Goal: Task Accomplishment & Management: Manage account settings

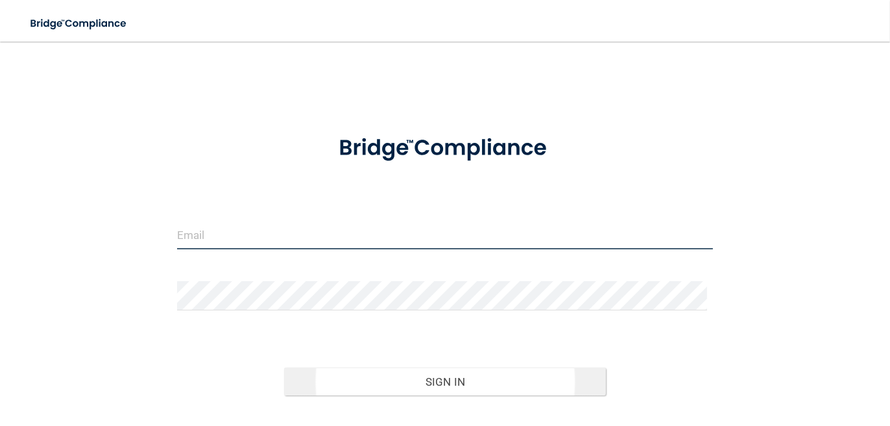
type input "[EMAIL_ADDRESS][DOMAIN_NAME]"
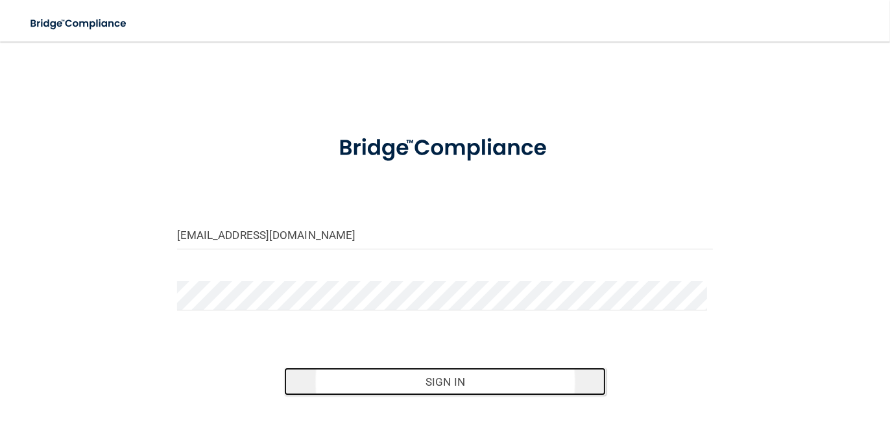
click at [425, 378] on button "Sign In" at bounding box center [445, 381] width 322 height 29
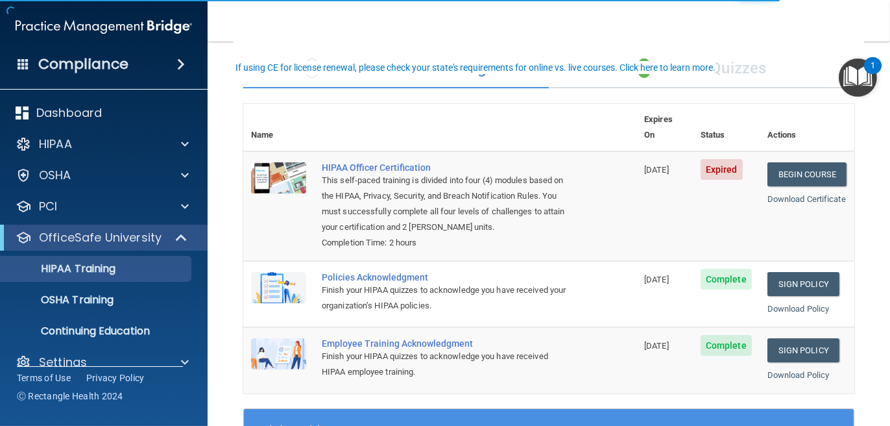
scroll to position [65, 0]
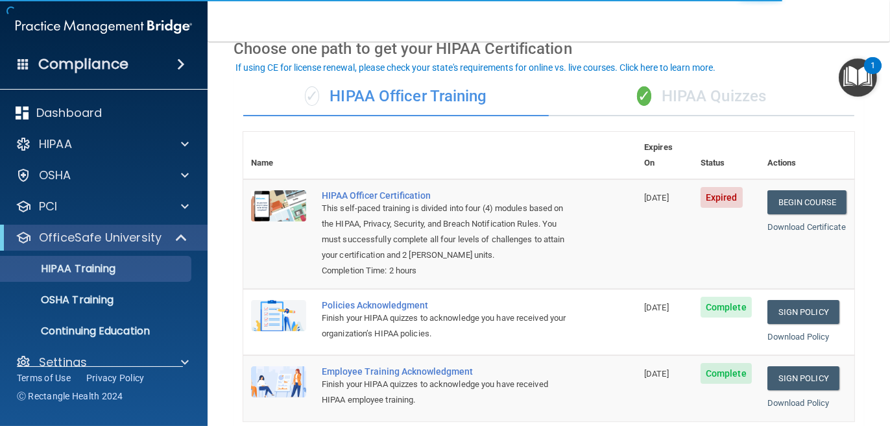
click at [698, 104] on div "✓ HIPAA Quizzes" at bounding box center [702, 96] width 306 height 39
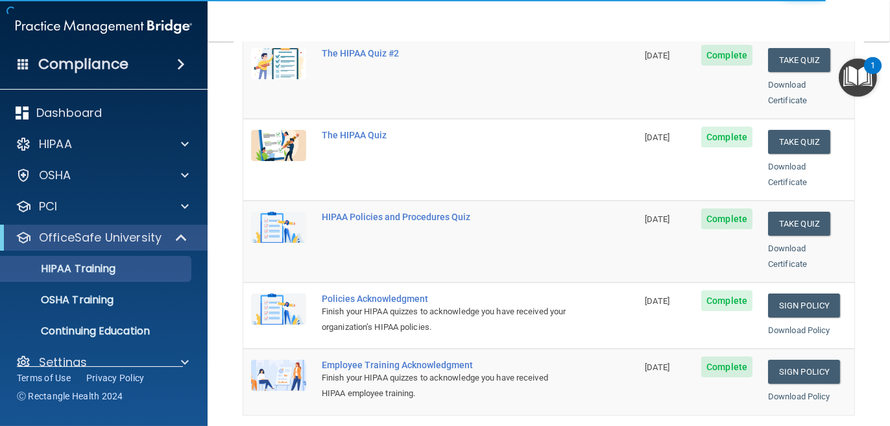
scroll to position [0, 0]
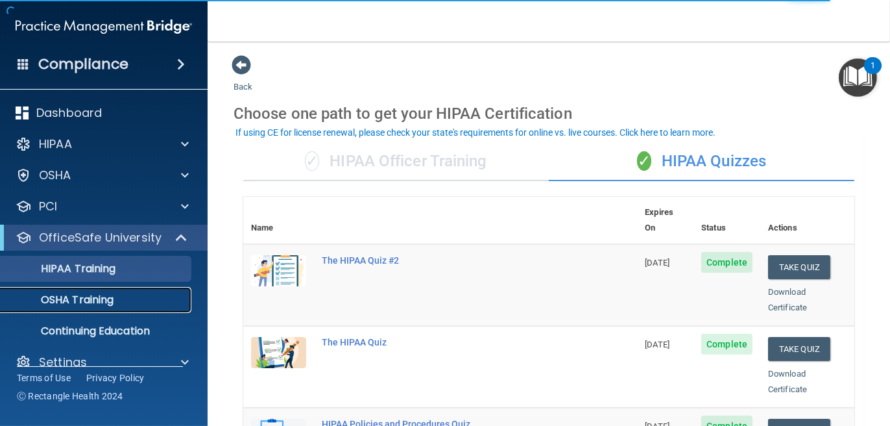
click at [103, 301] on p "OSHA Training" at bounding box center [60, 299] width 105 height 13
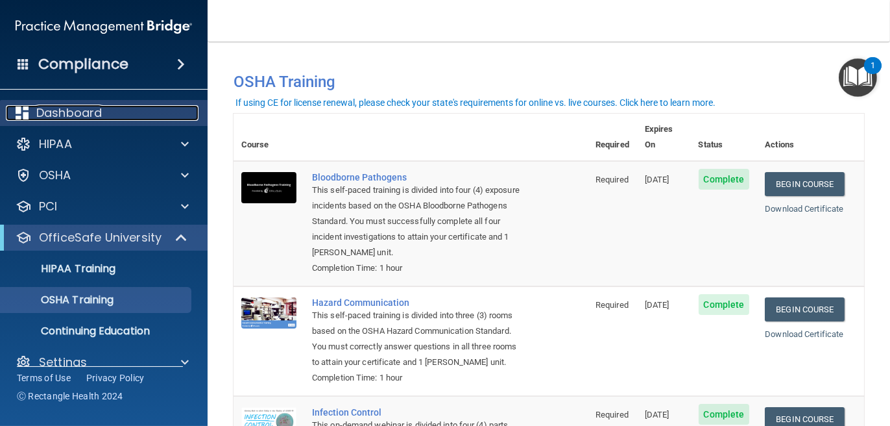
click at [66, 110] on p "Dashboard" at bounding box center [69, 113] width 66 height 16
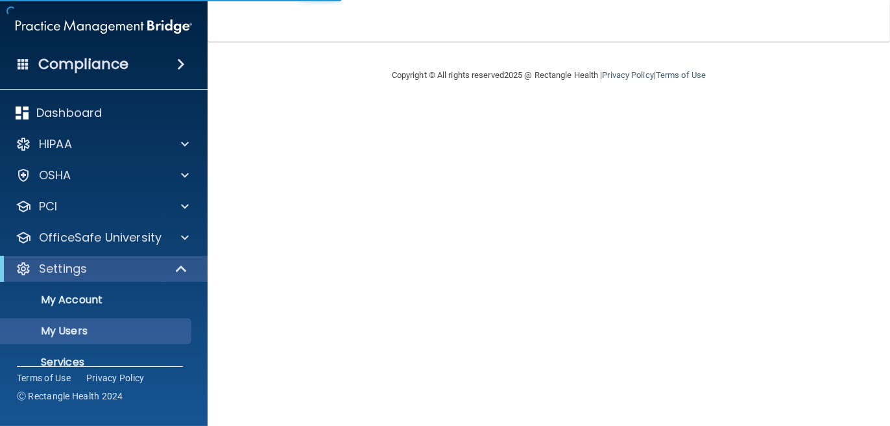
select select "20"
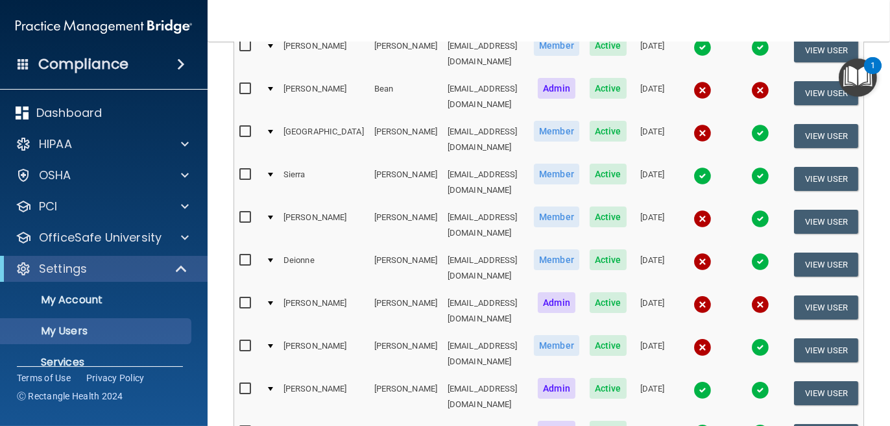
scroll to position [325, 0]
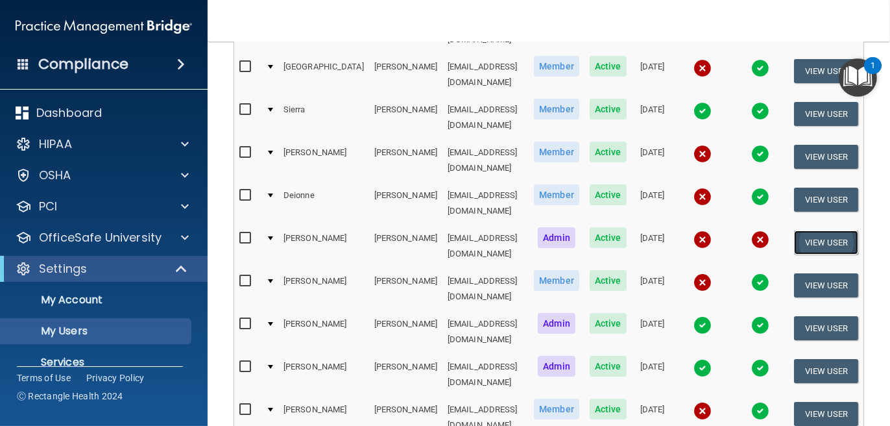
click at [824, 230] on button "View User" at bounding box center [826, 242] width 64 height 24
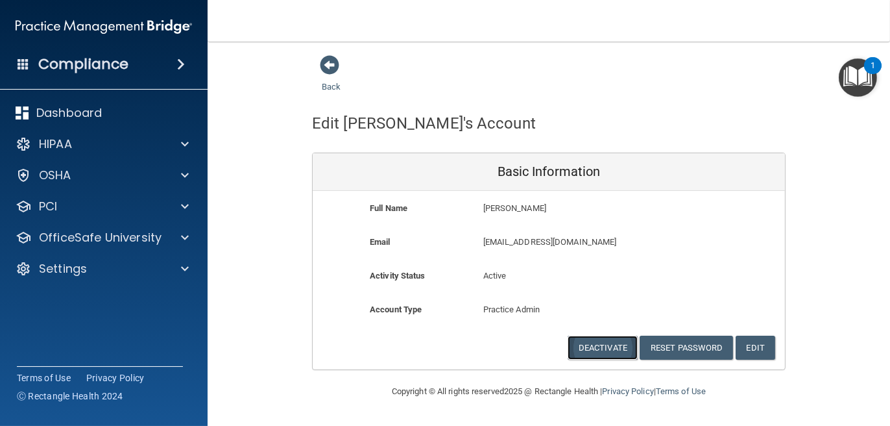
click at [621, 347] on button "Deactivate" at bounding box center [603, 348] width 70 height 24
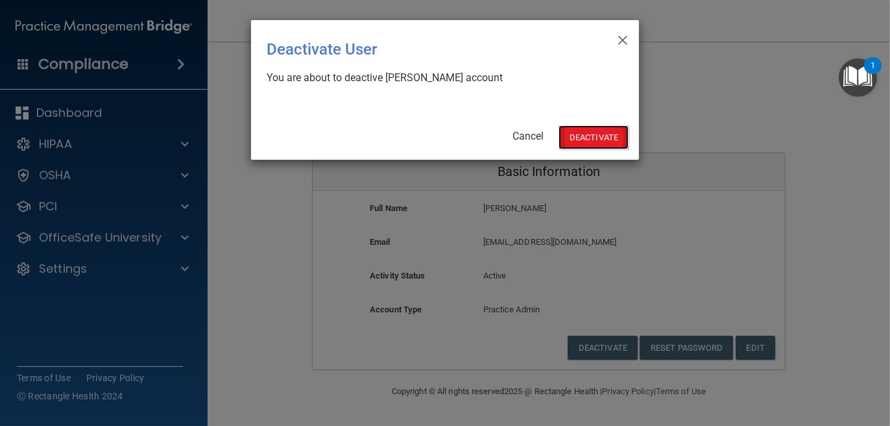
click at [587, 136] on button "Deactivate" at bounding box center [594, 137] width 70 height 24
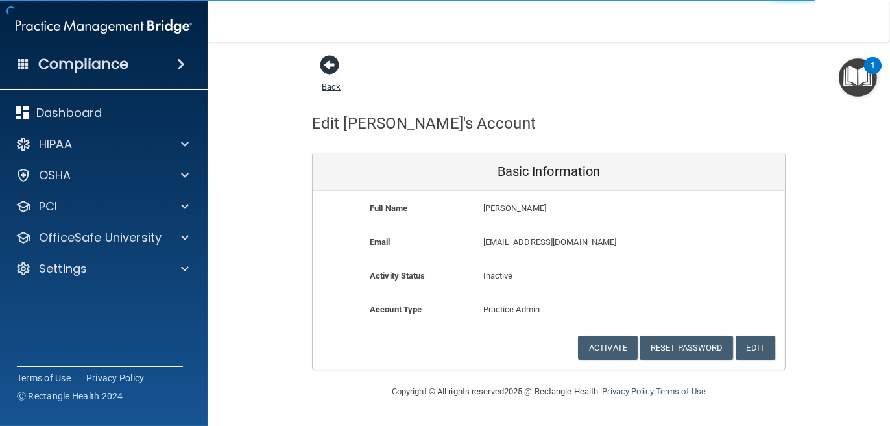
click at [332, 60] on span at bounding box center [329, 64] width 19 height 19
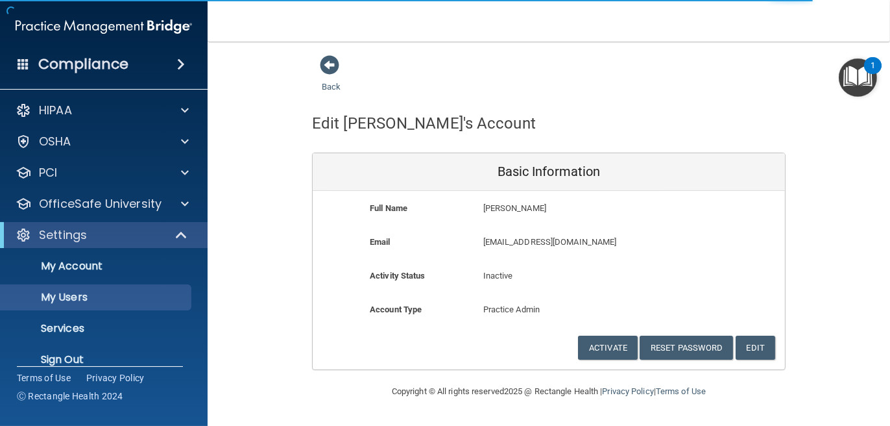
scroll to position [50, 0]
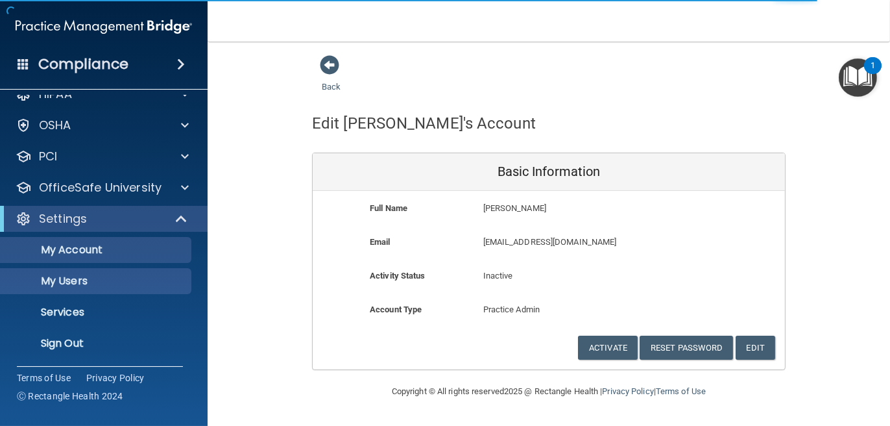
select select "20"
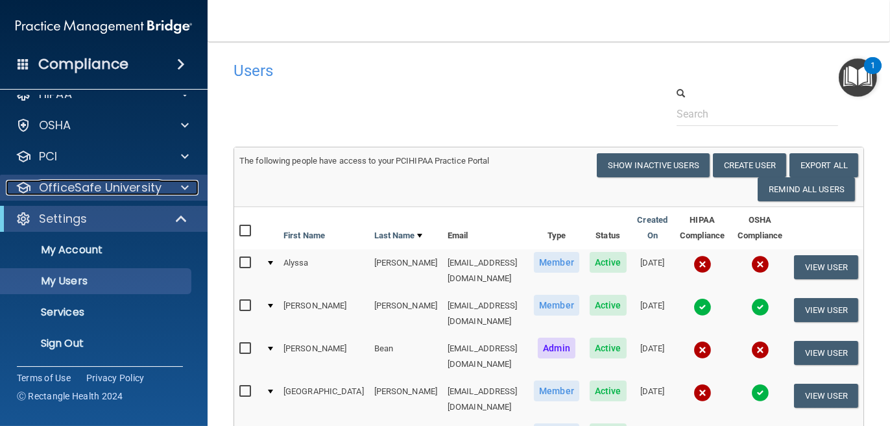
click at [154, 184] on p "OfficeSafe University" at bounding box center [100, 188] width 123 height 16
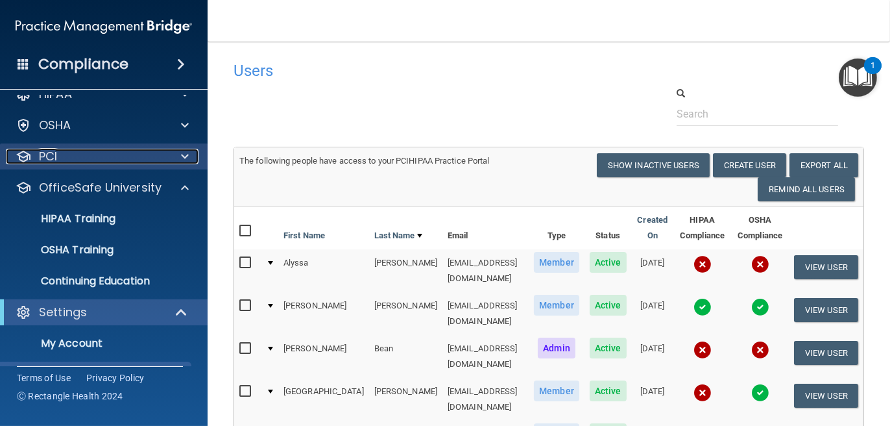
click at [170, 160] on div at bounding box center [183, 157] width 32 height 16
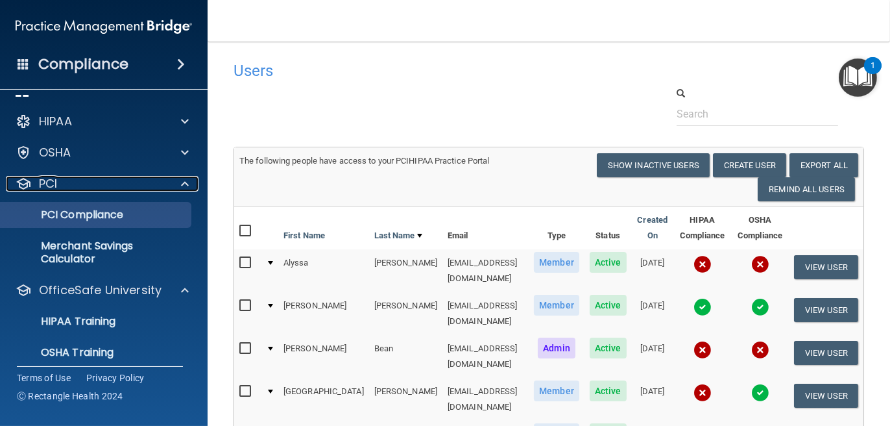
scroll to position [0, 0]
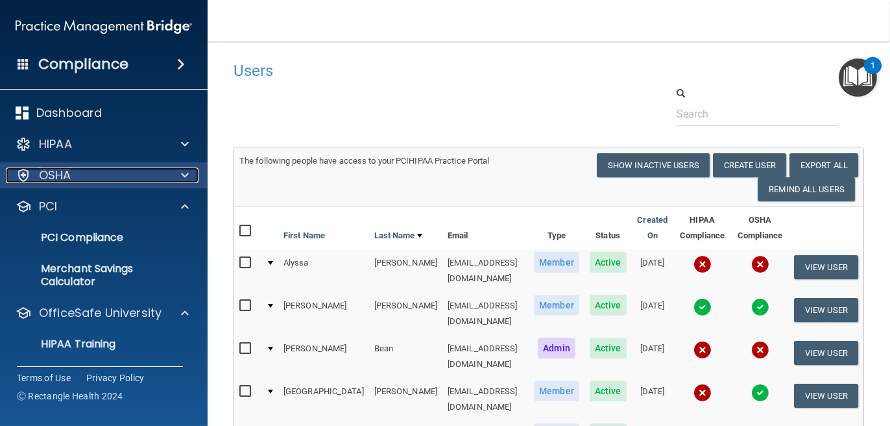
click at [180, 171] on div at bounding box center [183, 175] width 32 height 16
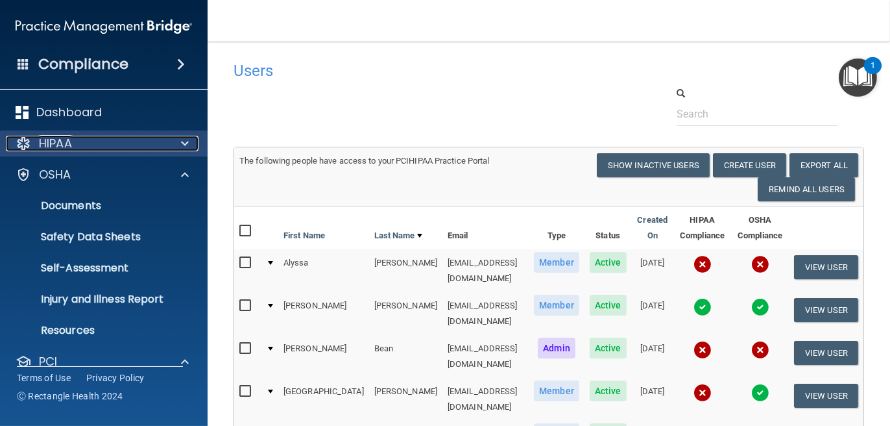
click at [177, 145] on div at bounding box center [183, 144] width 32 height 16
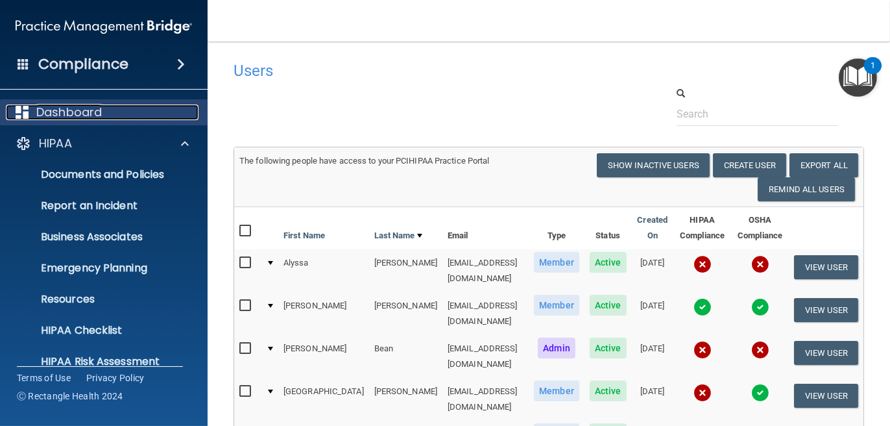
click at [70, 106] on p "Dashboard" at bounding box center [69, 112] width 66 height 16
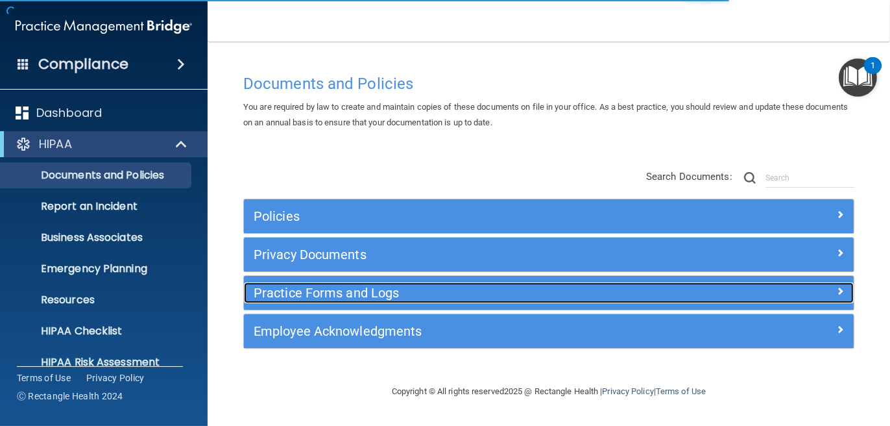
click at [397, 294] on h5 "Practice Forms and Logs" at bounding box center [473, 293] width 438 height 14
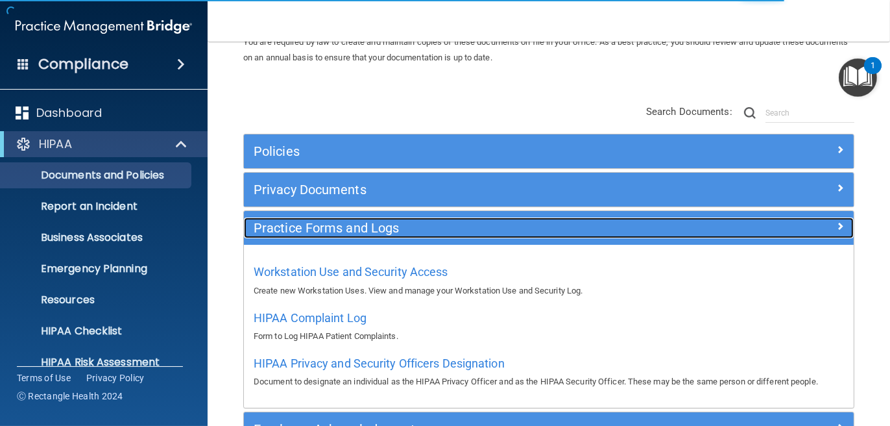
scroll to position [130, 0]
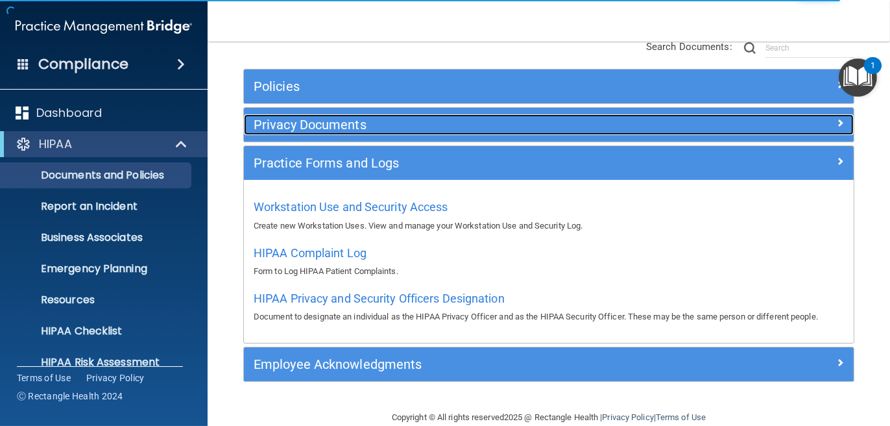
click at [313, 127] on h5 "Privacy Documents" at bounding box center [473, 124] width 438 height 14
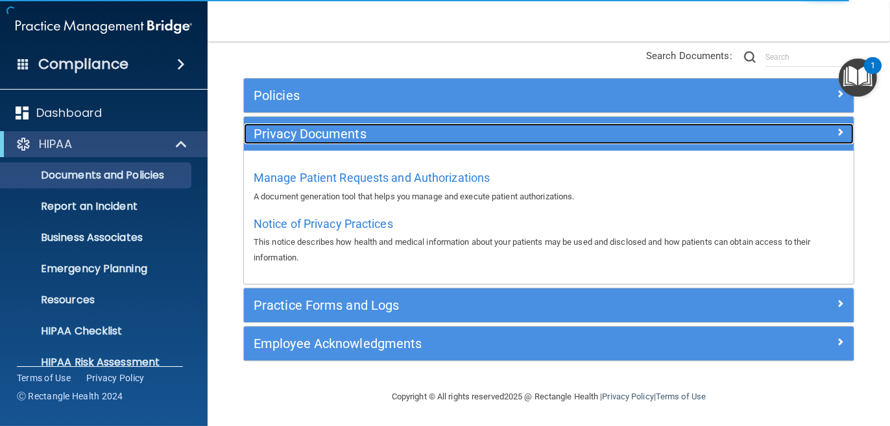
scroll to position [121, 0]
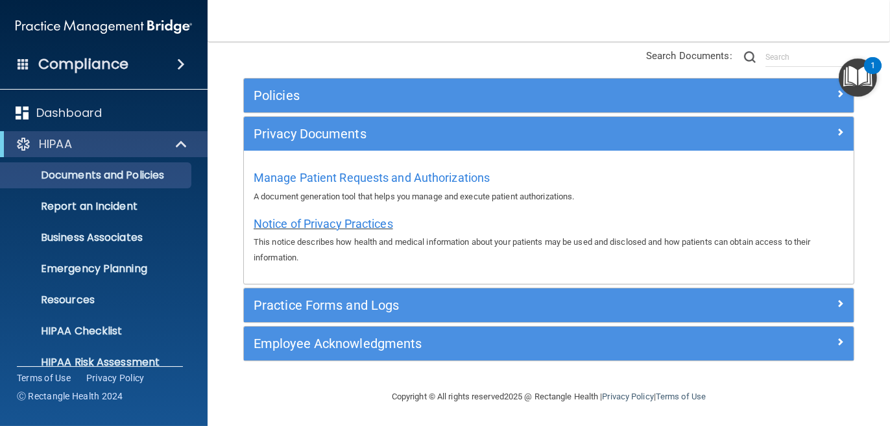
click at [308, 227] on span "Notice of Privacy Practices" at bounding box center [324, 224] width 140 height 14
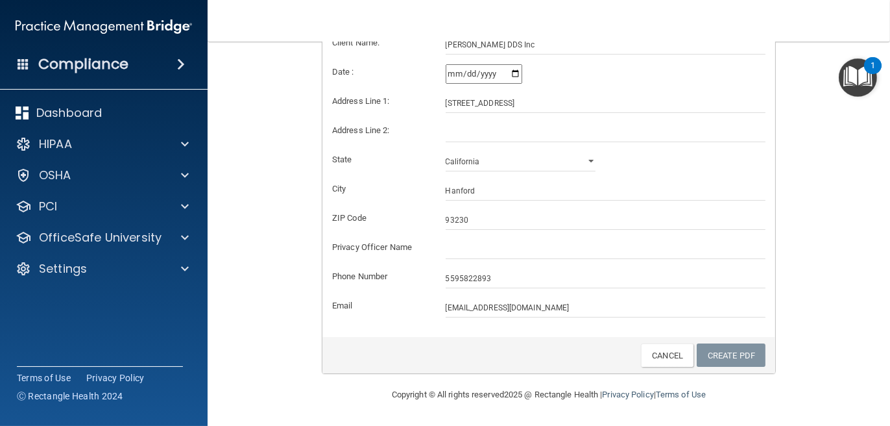
scroll to position [309, 0]
click at [724, 355] on link "Create PDF" at bounding box center [731, 355] width 69 height 24
